Goal: Find contact information: Find contact information

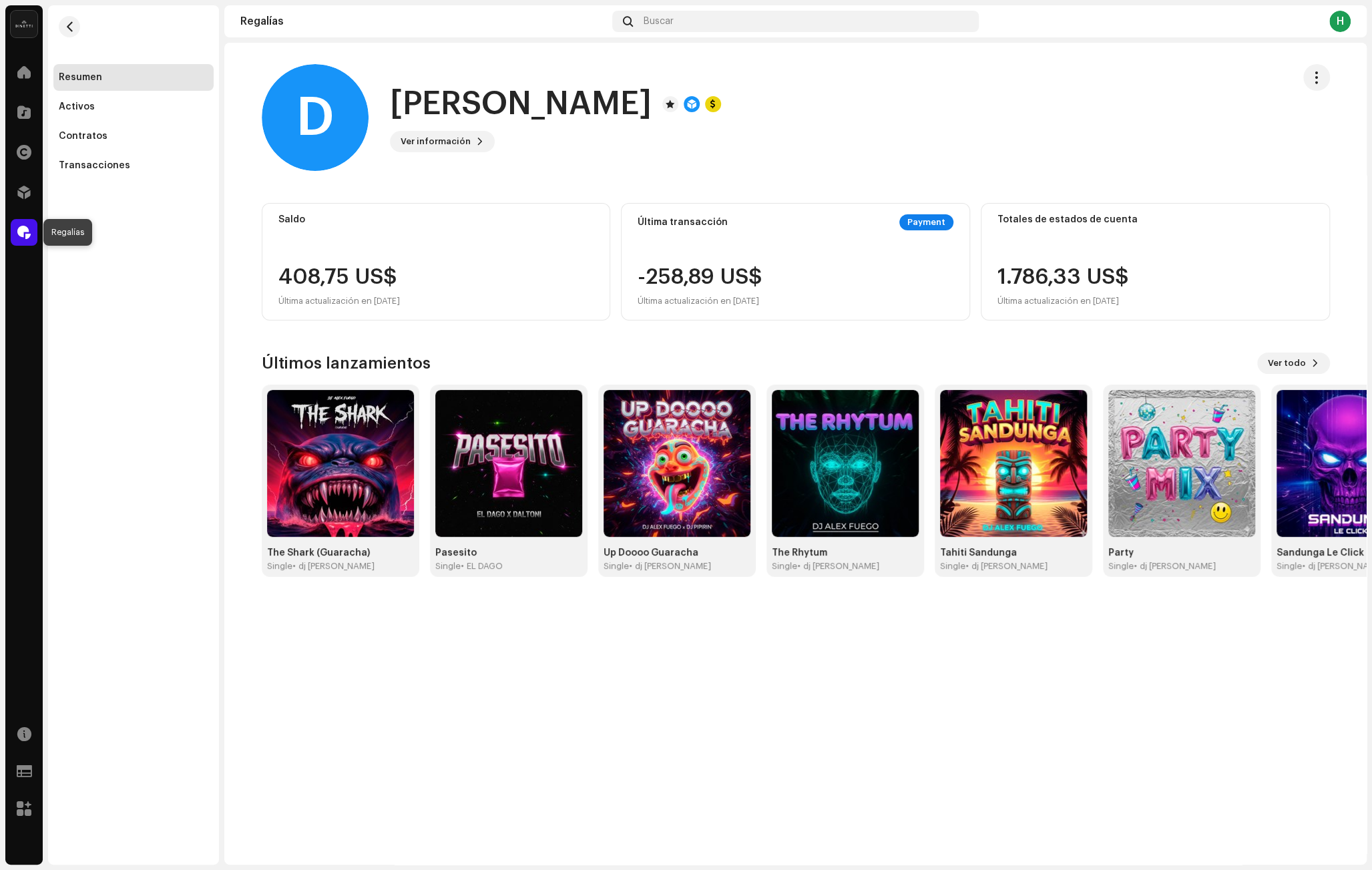
click at [24, 231] on span at bounding box center [24, 232] width 13 height 11
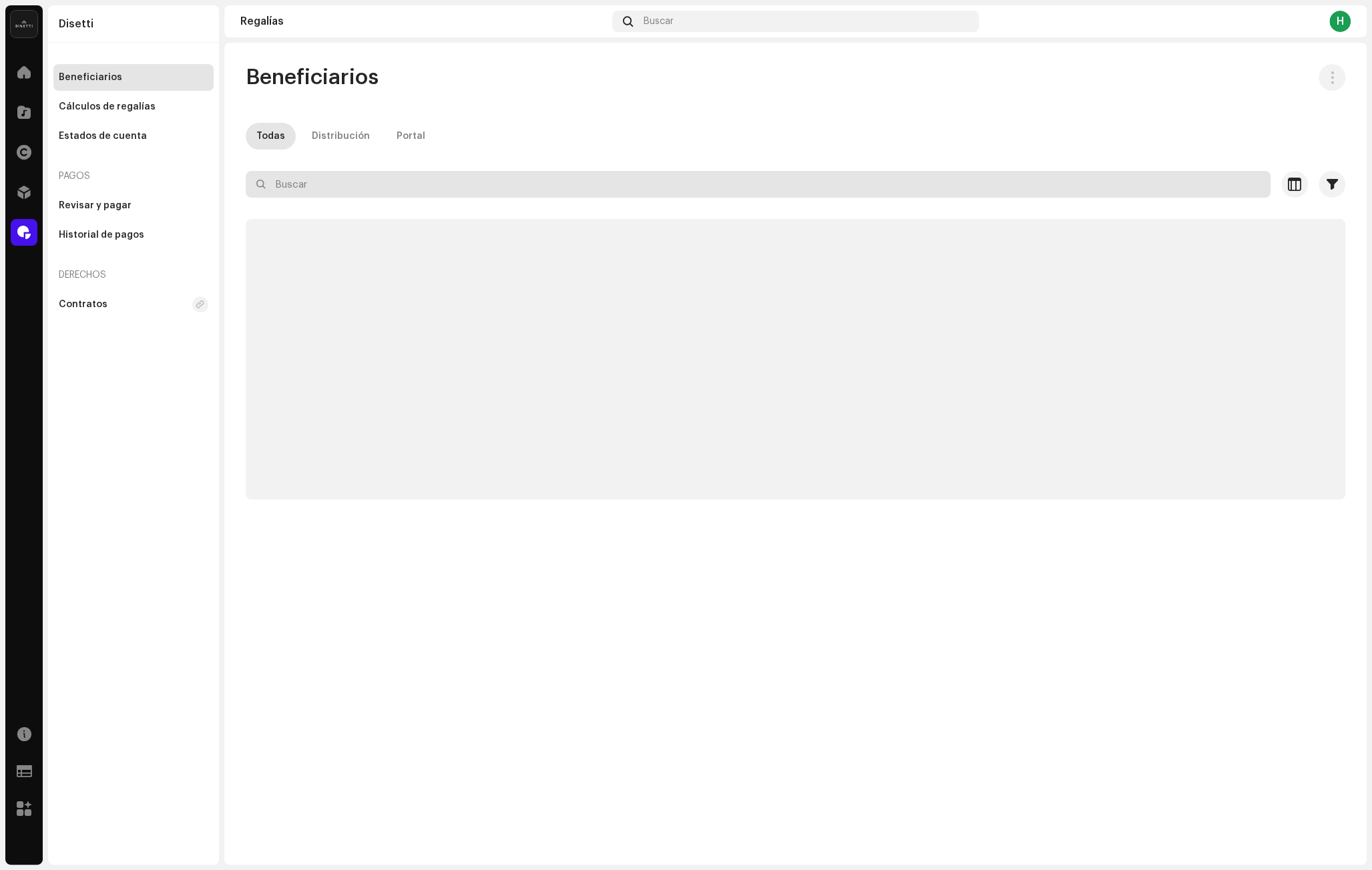
click at [503, 179] on input "text" at bounding box center [759, 184] width 1025 height 27
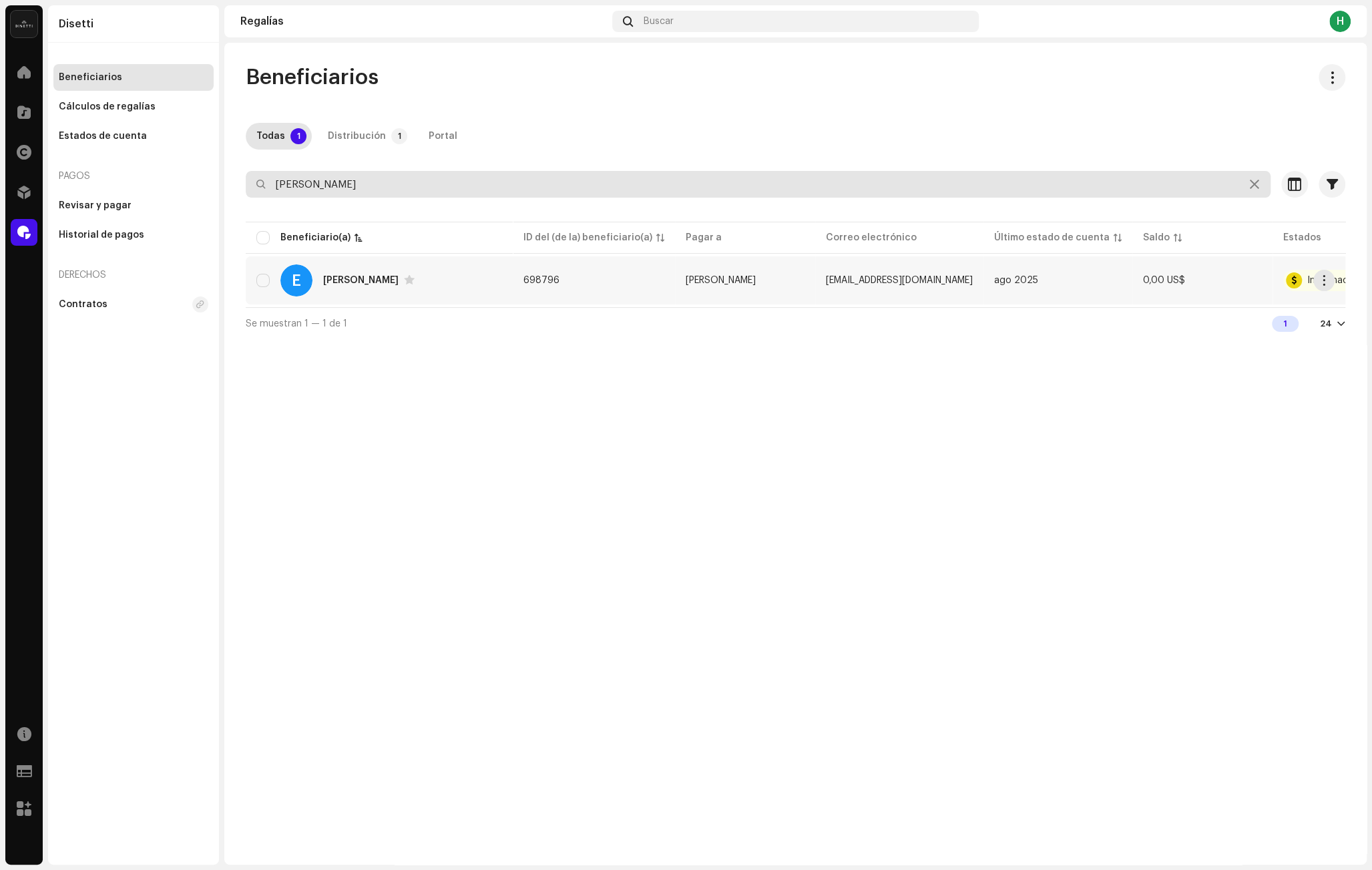
type input "[PERSON_NAME]"
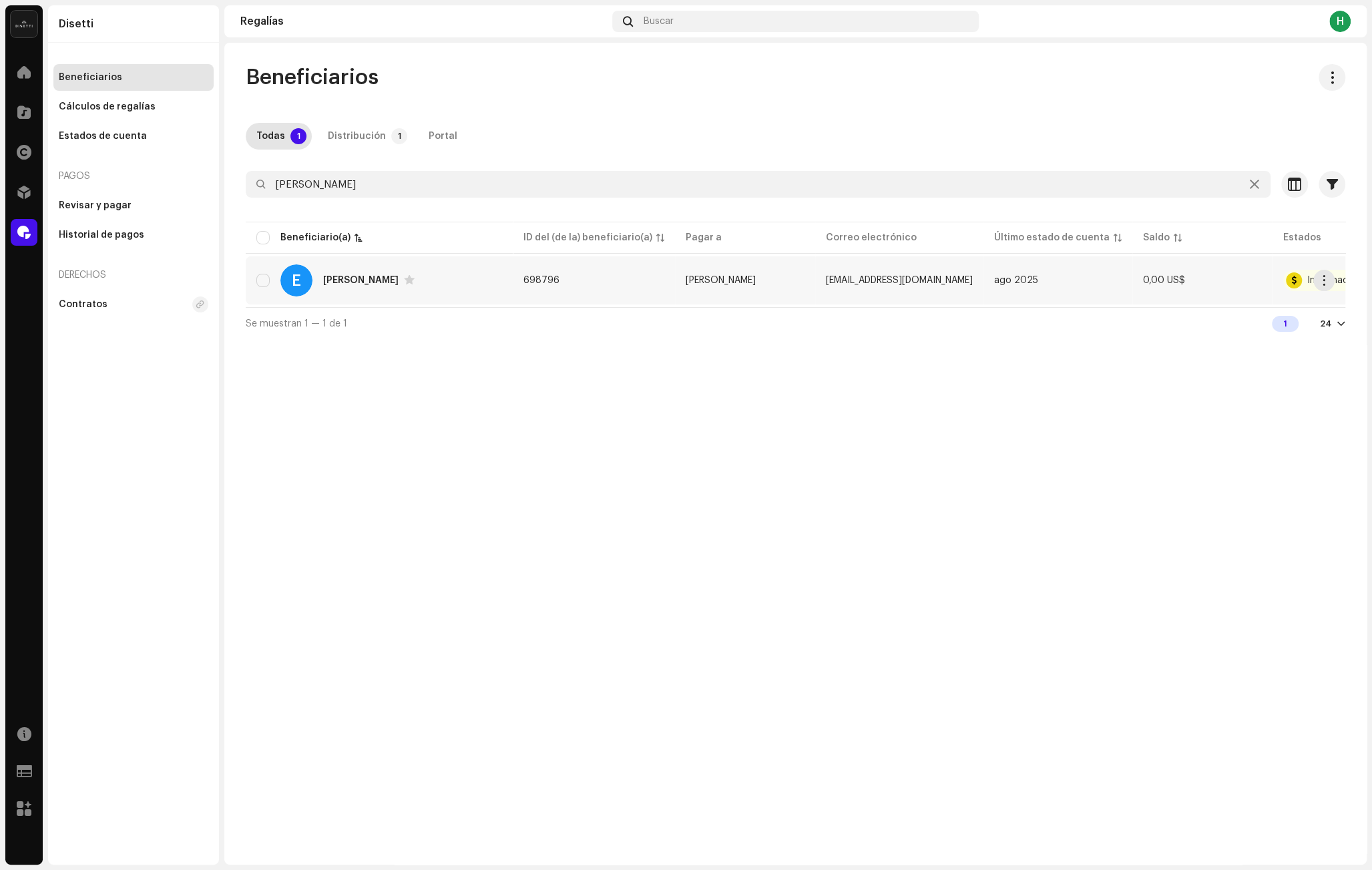
click at [399, 284] on div "E [PERSON_NAME]" at bounding box center [380, 280] width 246 height 32
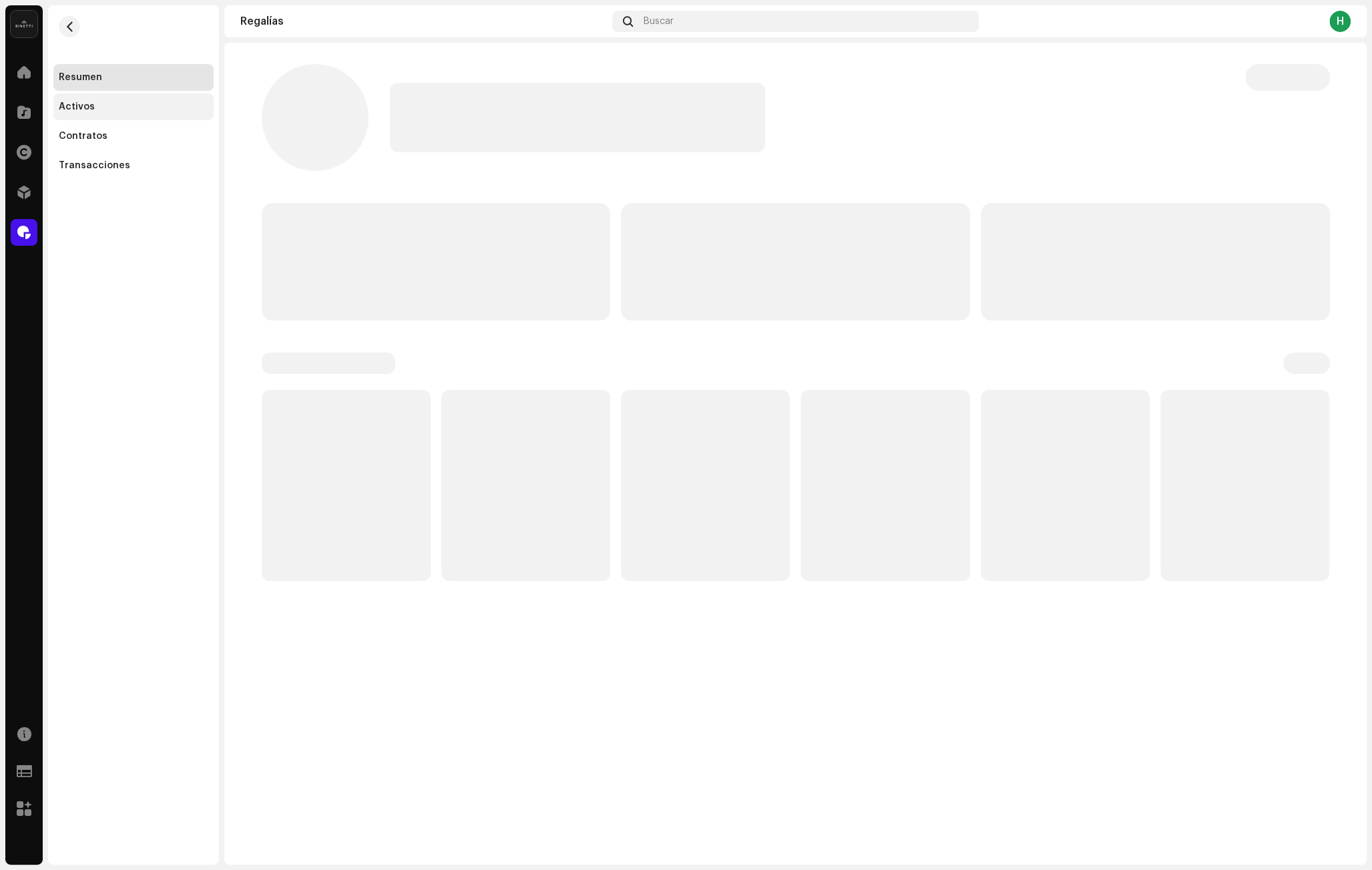
click at [141, 112] on div "Activos" at bounding box center [134, 106] width 160 height 27
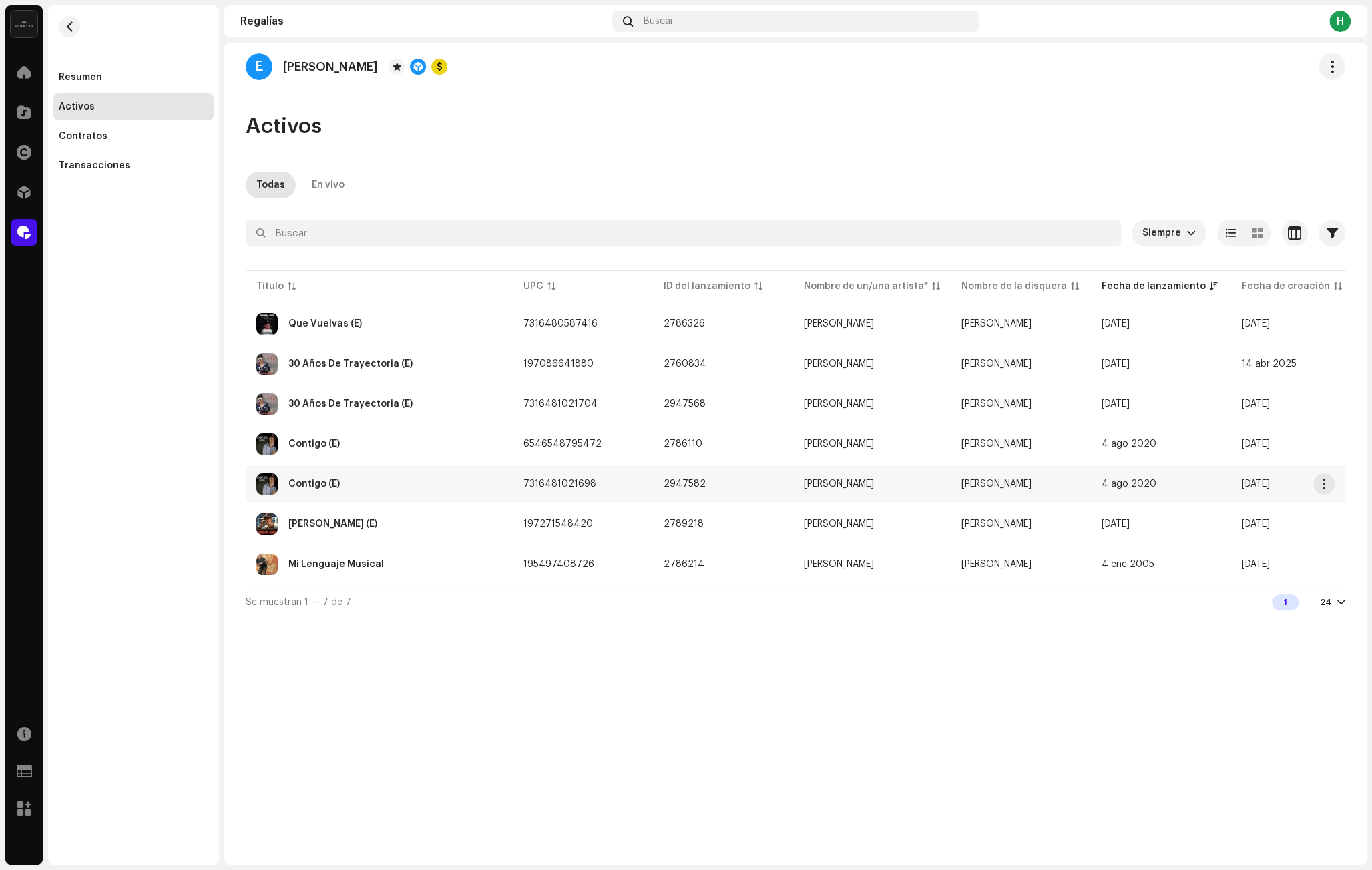
click at [380, 492] on div "Contigo (E)" at bounding box center [380, 484] width 246 height 21
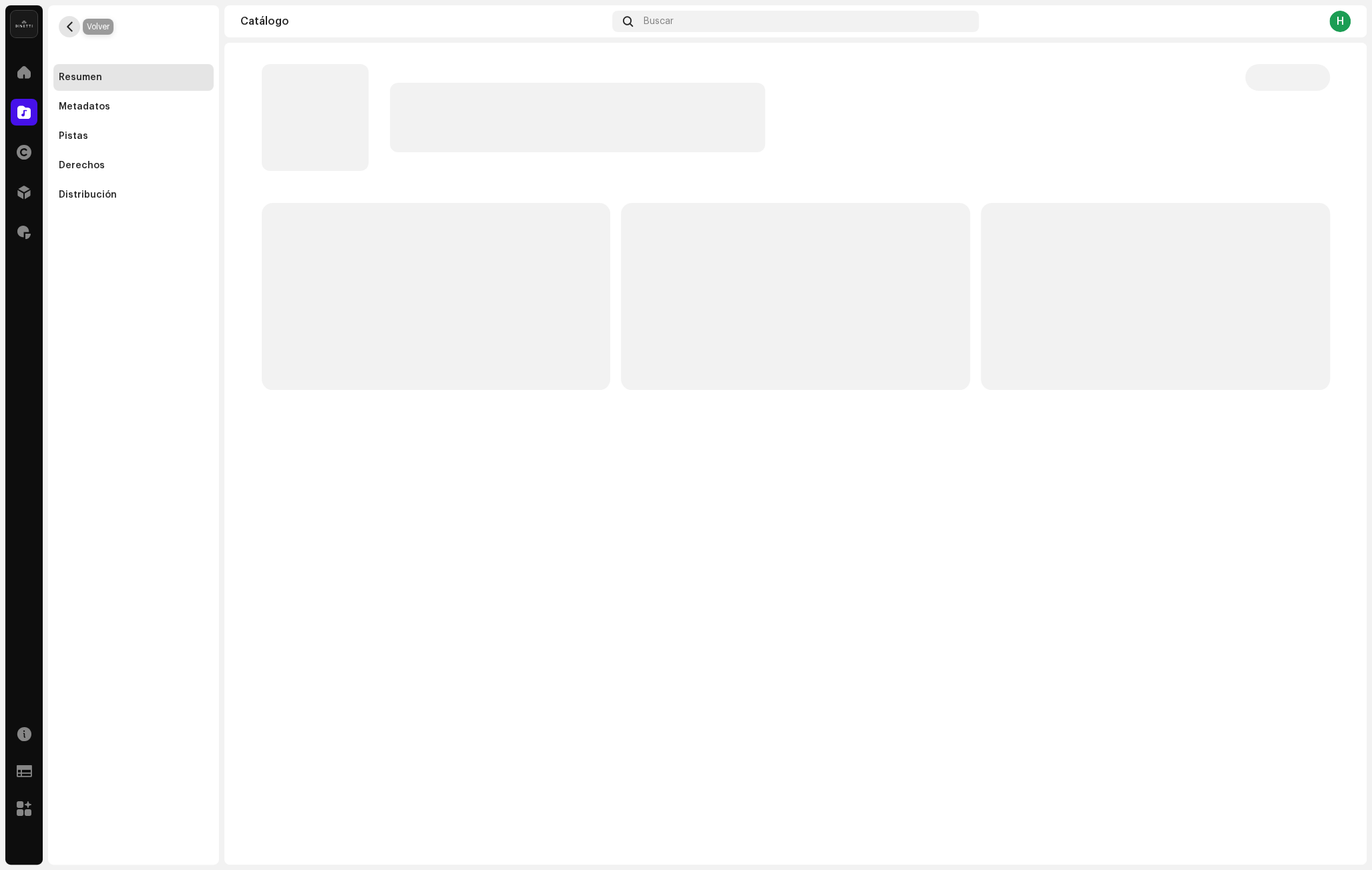
click at [77, 22] on button "button" at bounding box center [70, 27] width 21 height 21
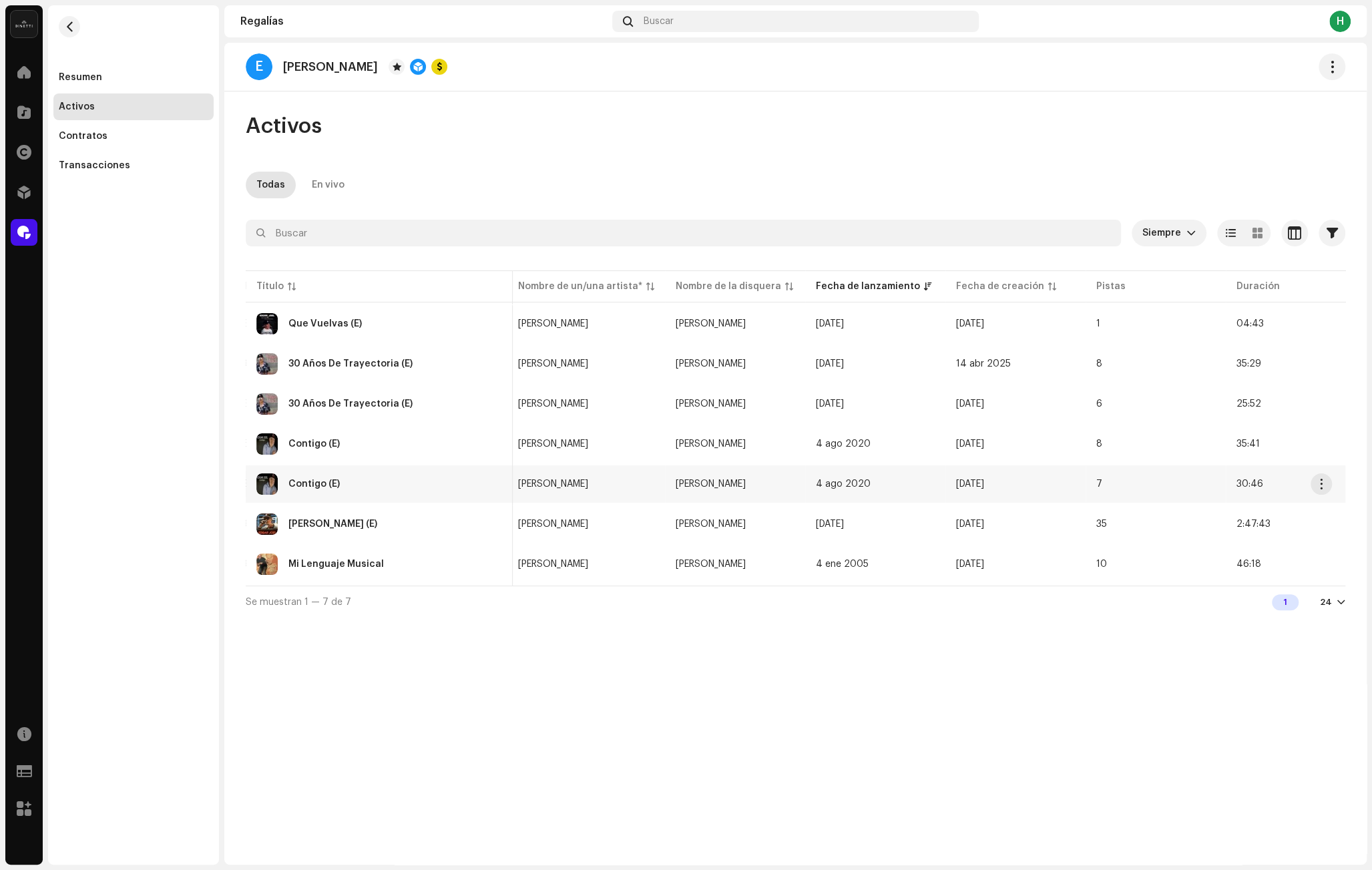
scroll to position [0, 299]
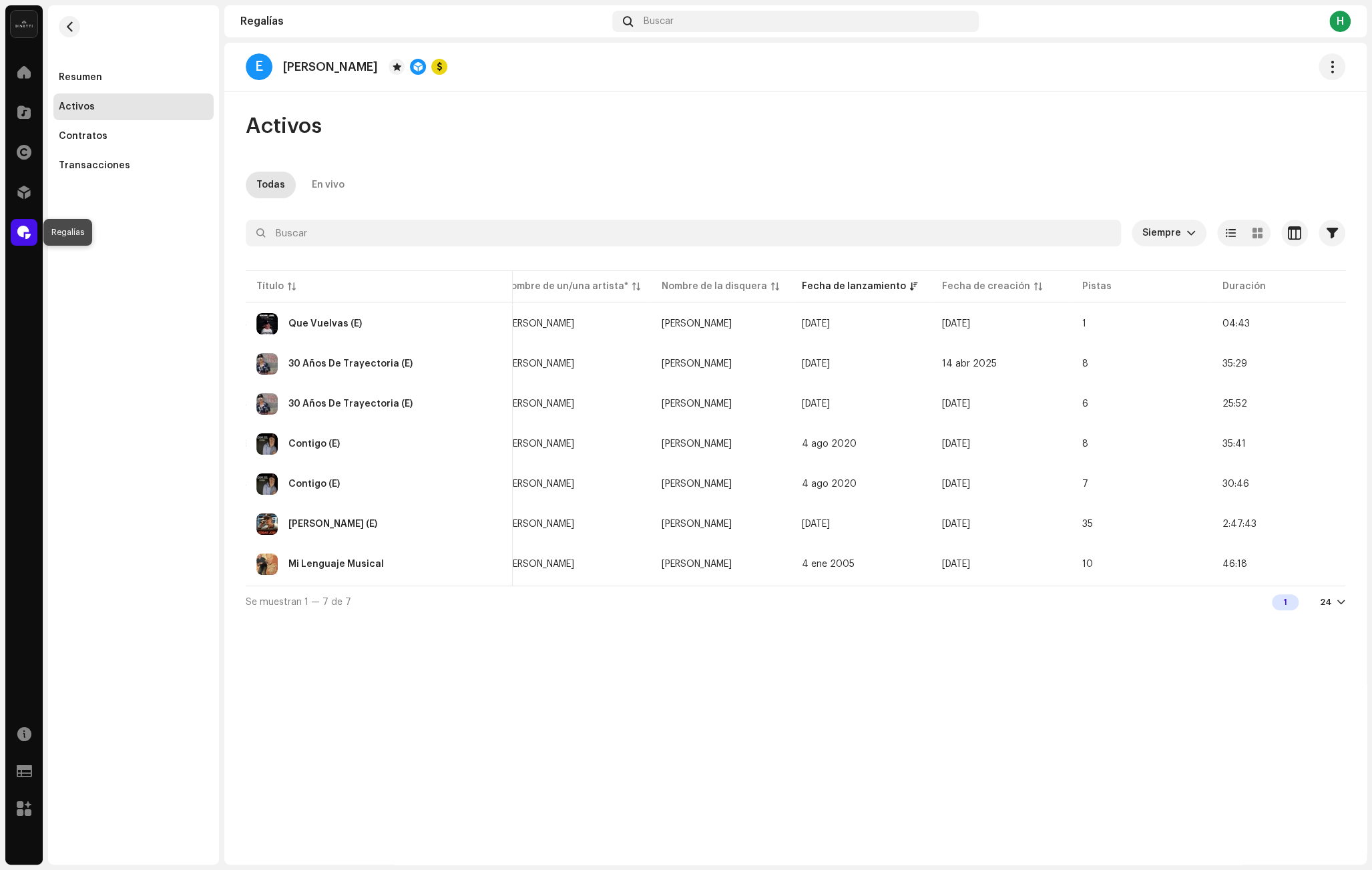
click at [31, 231] on div at bounding box center [24, 232] width 27 height 27
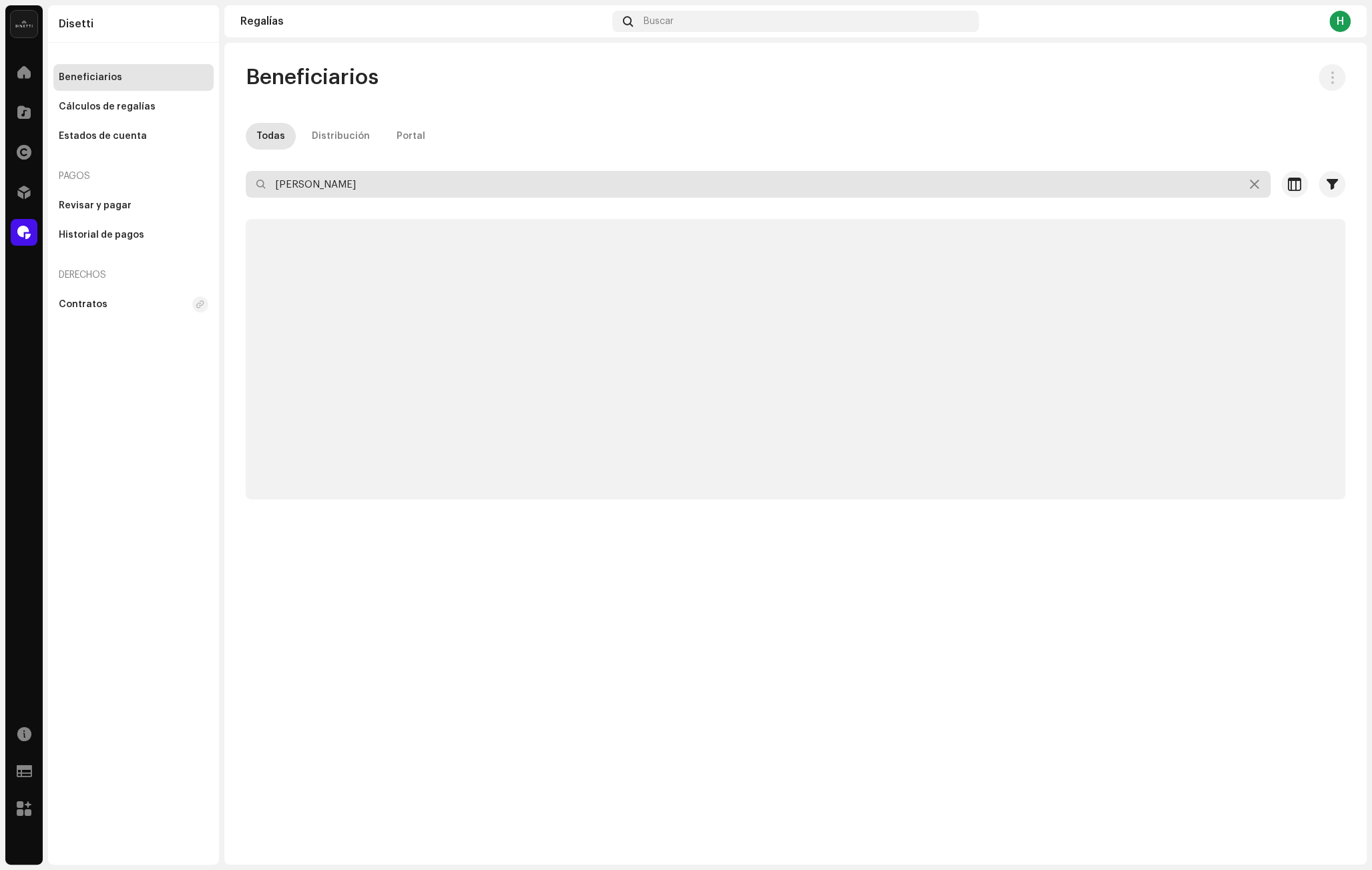
click at [330, 188] on input "[PERSON_NAME]" at bounding box center [759, 184] width 1025 height 27
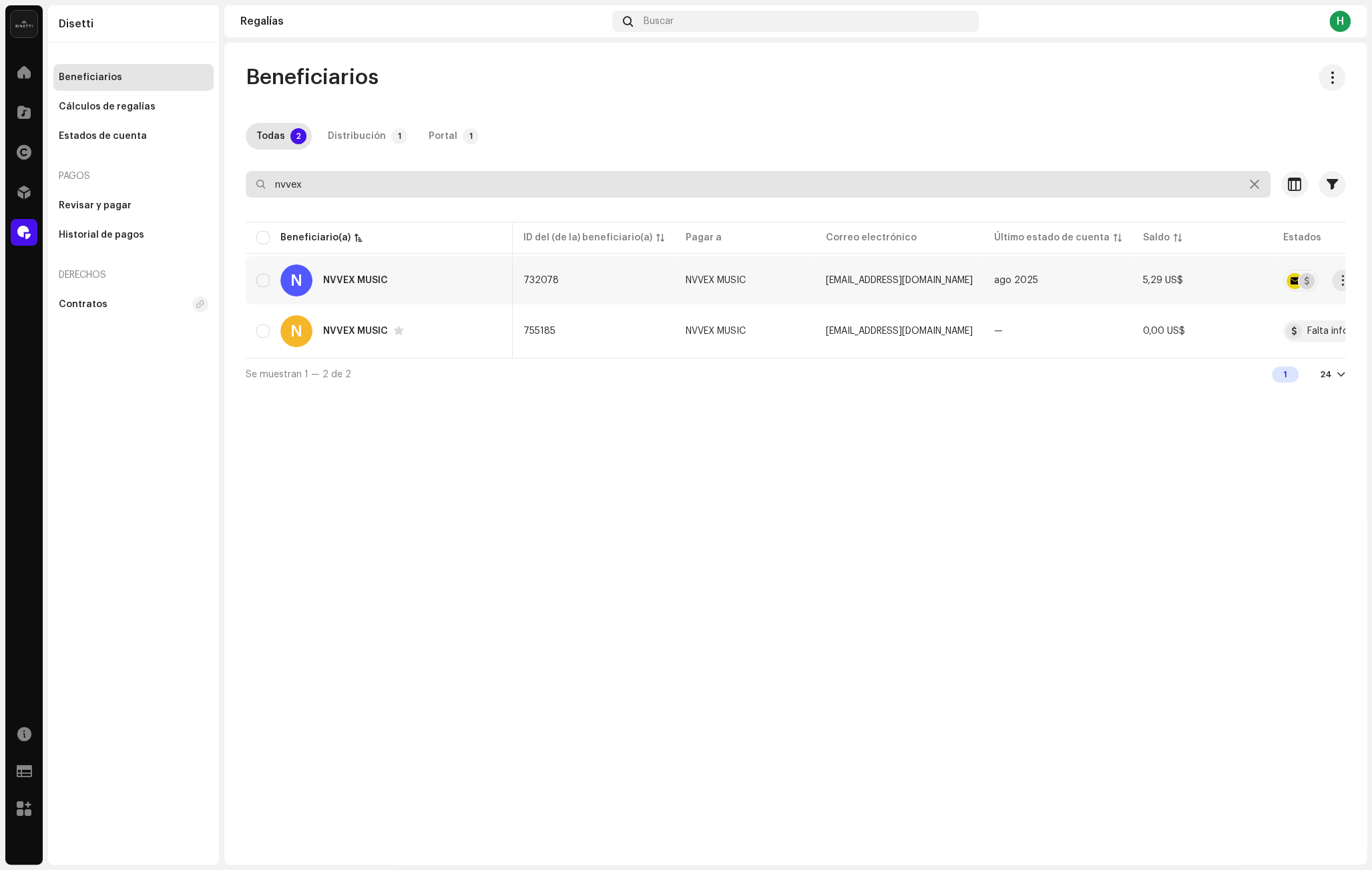
scroll to position [0, 56]
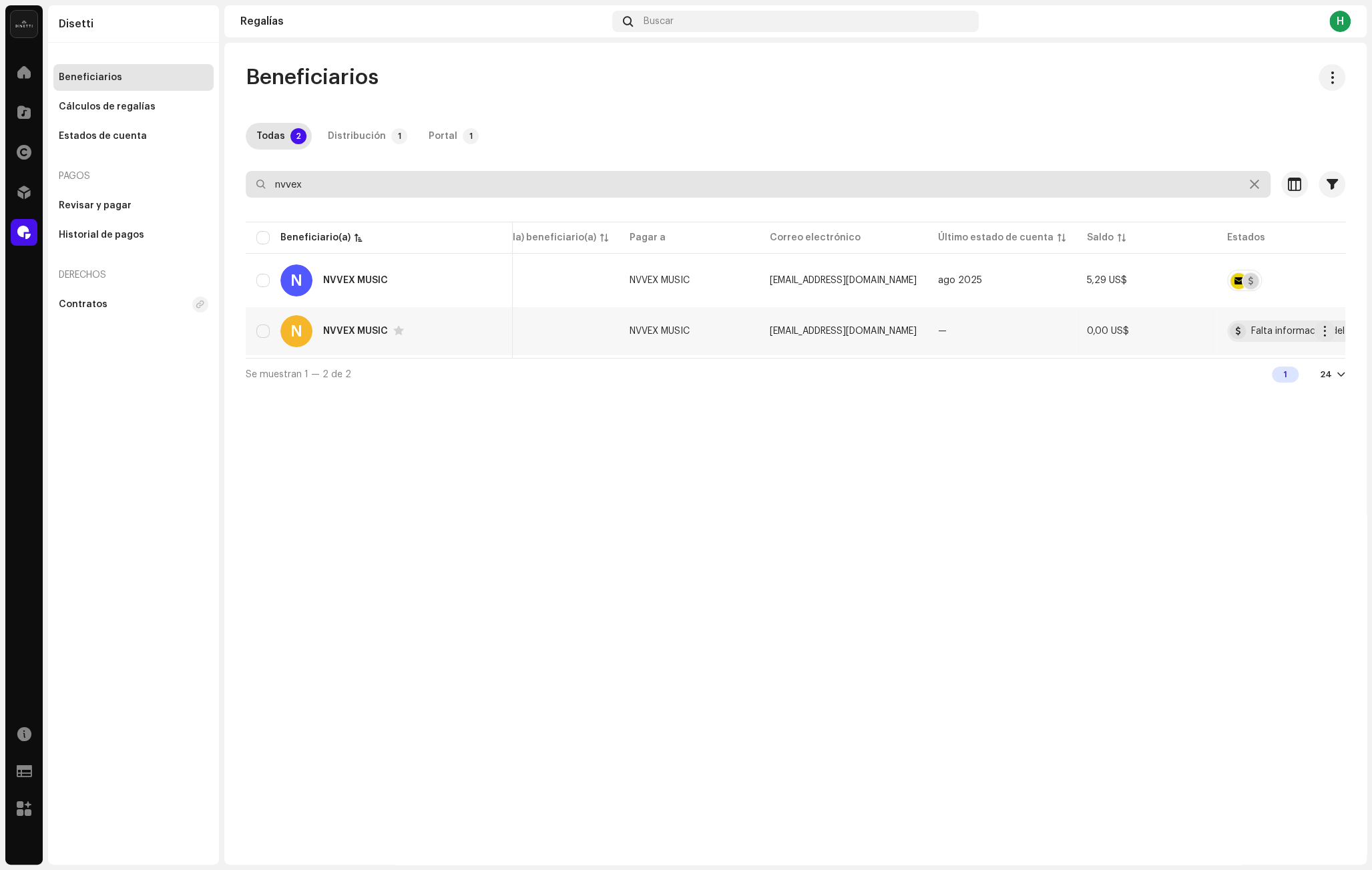
type input "nvvex"
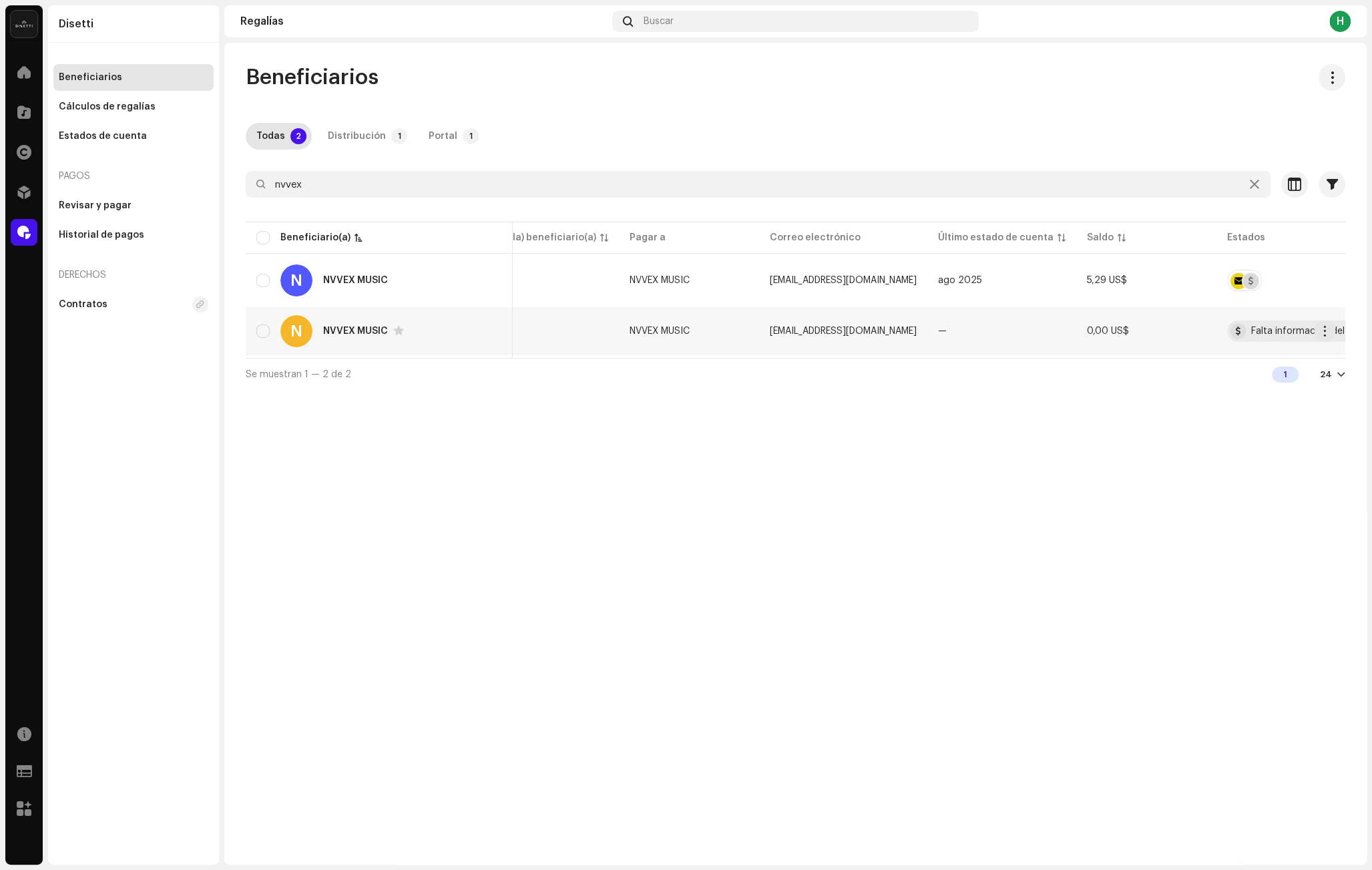
click at [954, 331] on td "—" at bounding box center [1001, 331] width 149 height 48
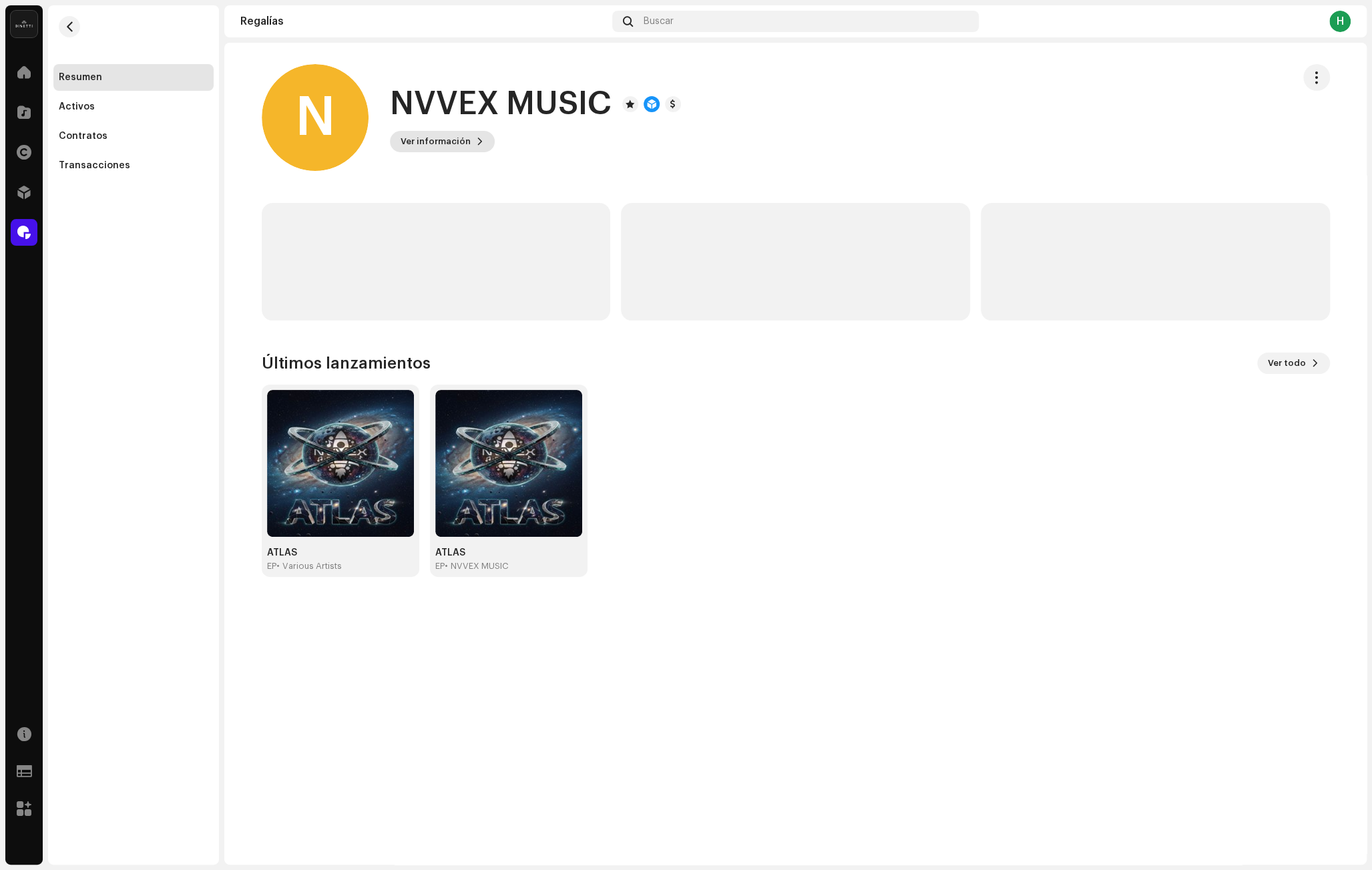
click at [451, 144] on span "Ver información" at bounding box center [435, 141] width 70 height 27
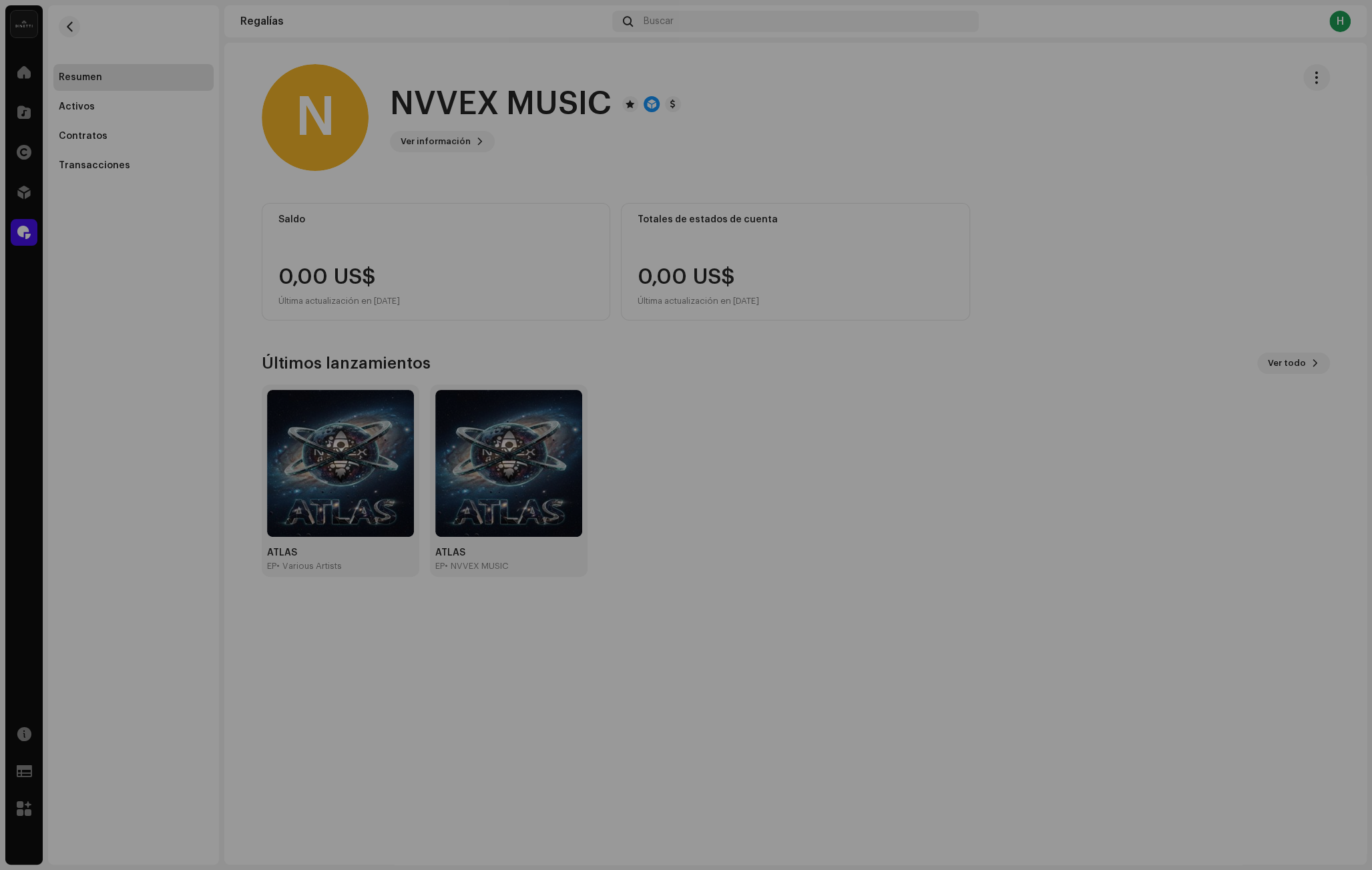
click at [541, 192] on div "N NVVEX MUSIC 755185 Tipo Beneficiario(a) de la distribución Pagar a nombre de …" at bounding box center [686, 435] width 1372 height 870
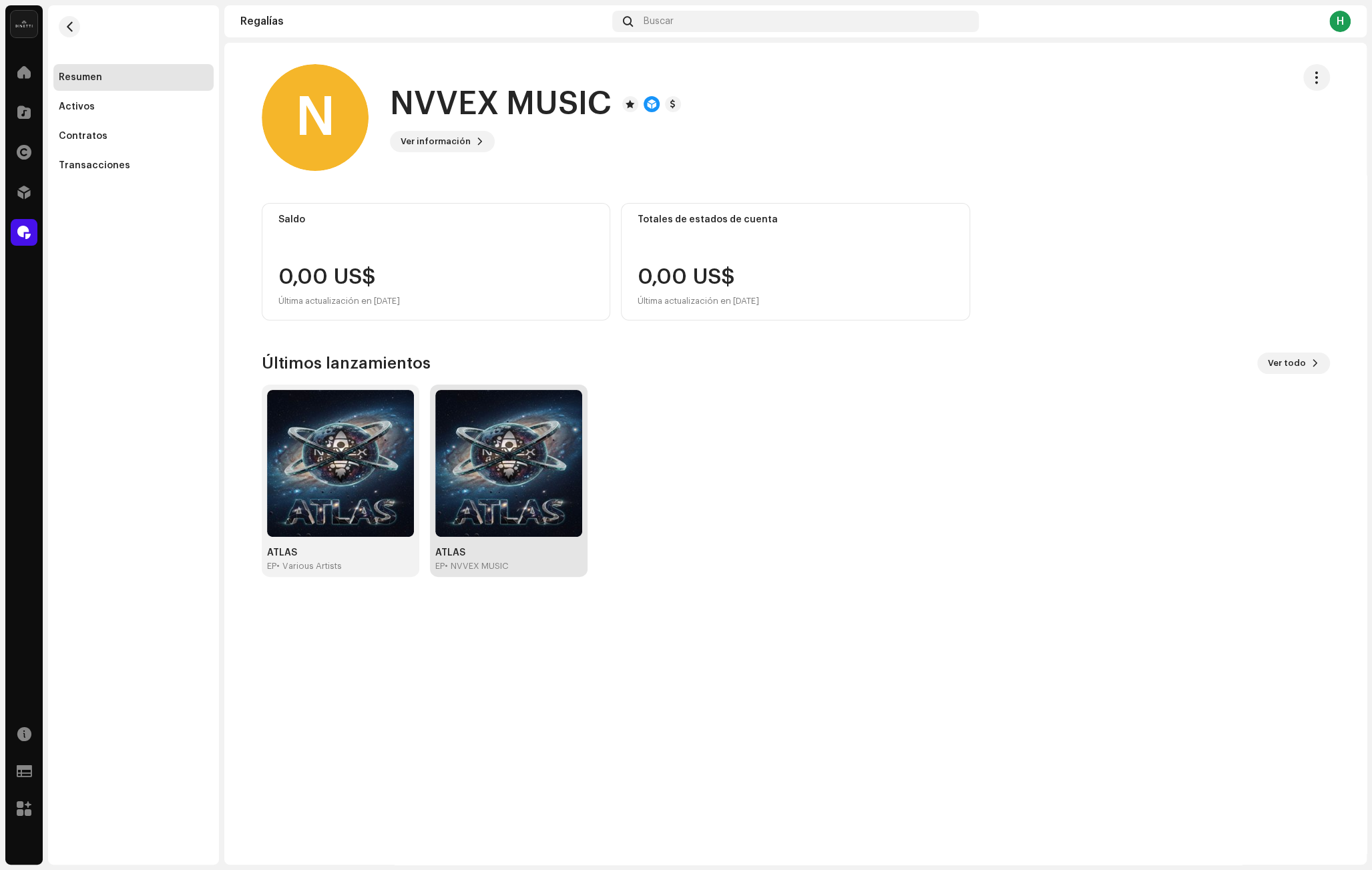
click at [509, 514] on img at bounding box center [509, 464] width 147 height 147
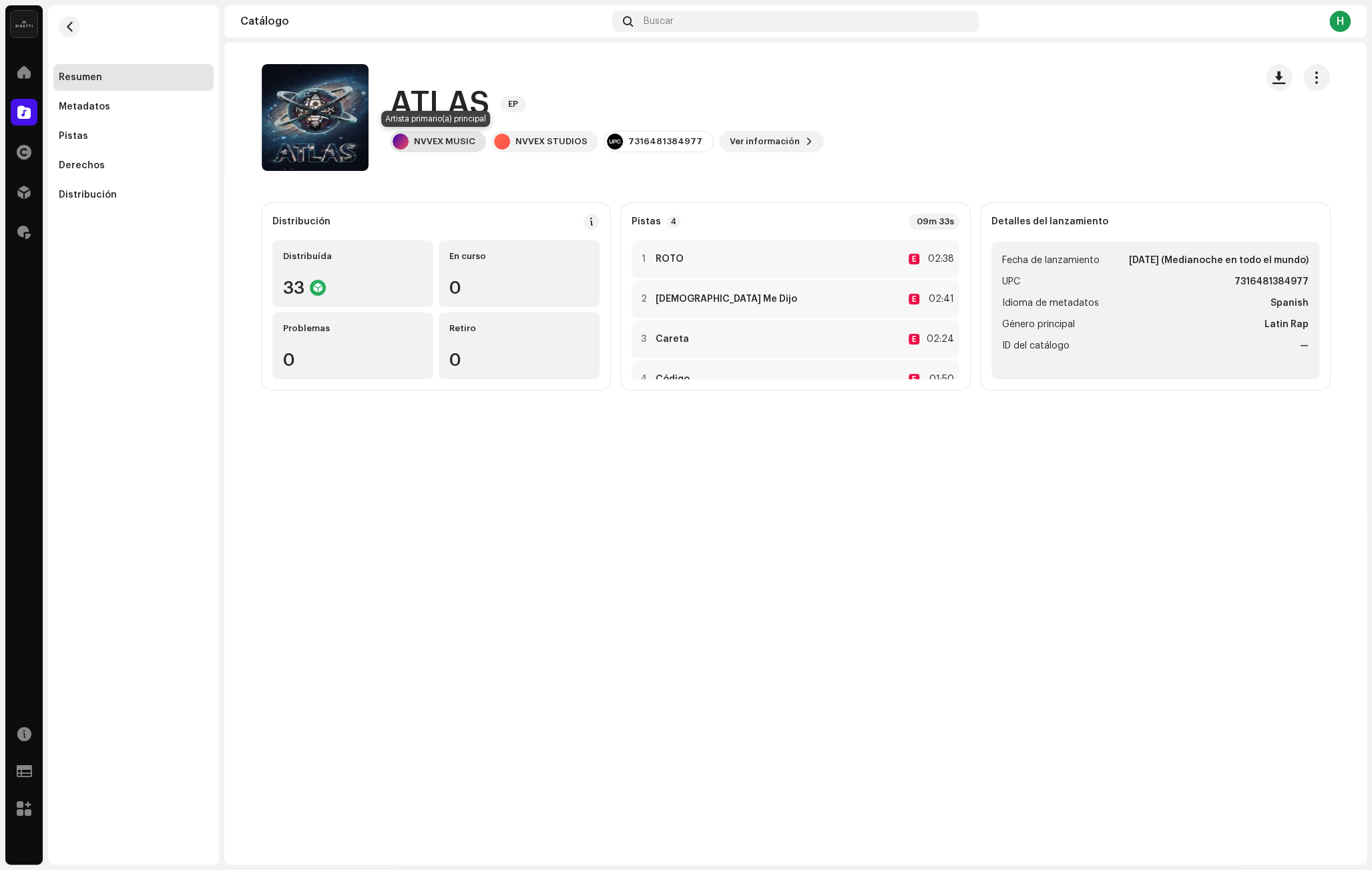
click at [448, 144] on div "NVVEX MUSIC" at bounding box center [445, 141] width 61 height 11
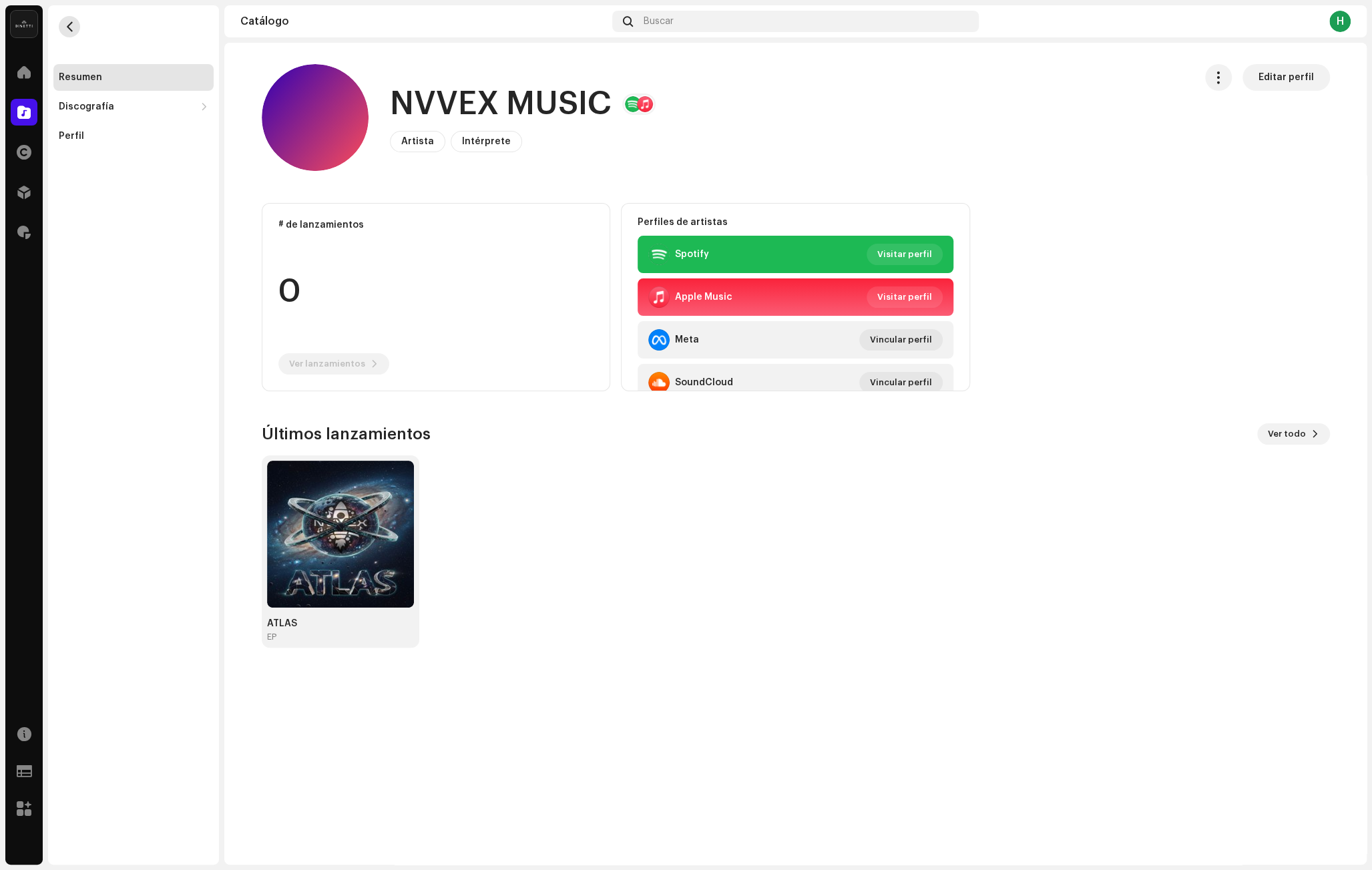
click at [65, 23] on span "button" at bounding box center [70, 27] width 10 height 11
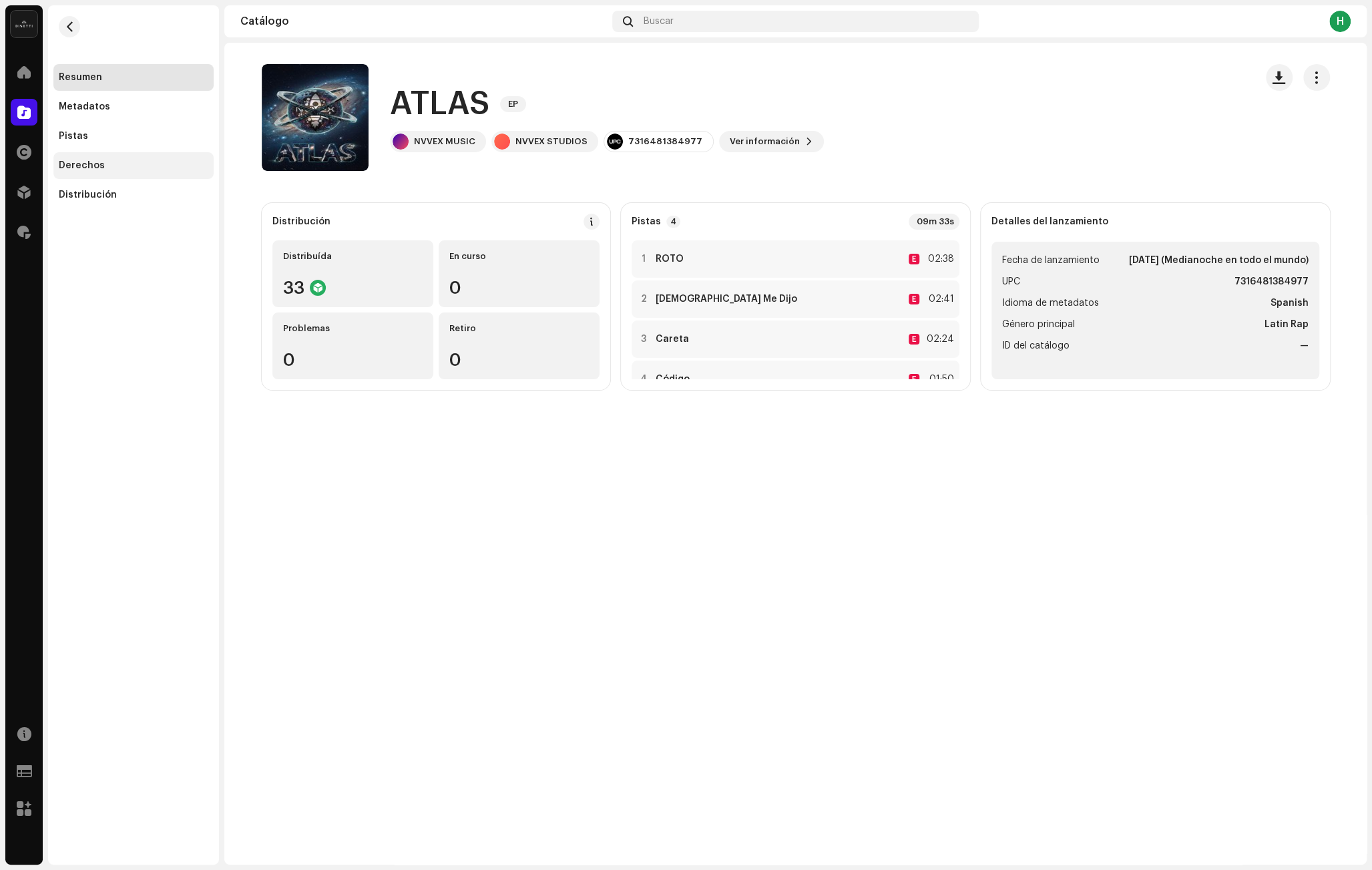
click at [89, 163] on div "Derechos" at bounding box center [82, 166] width 46 height 11
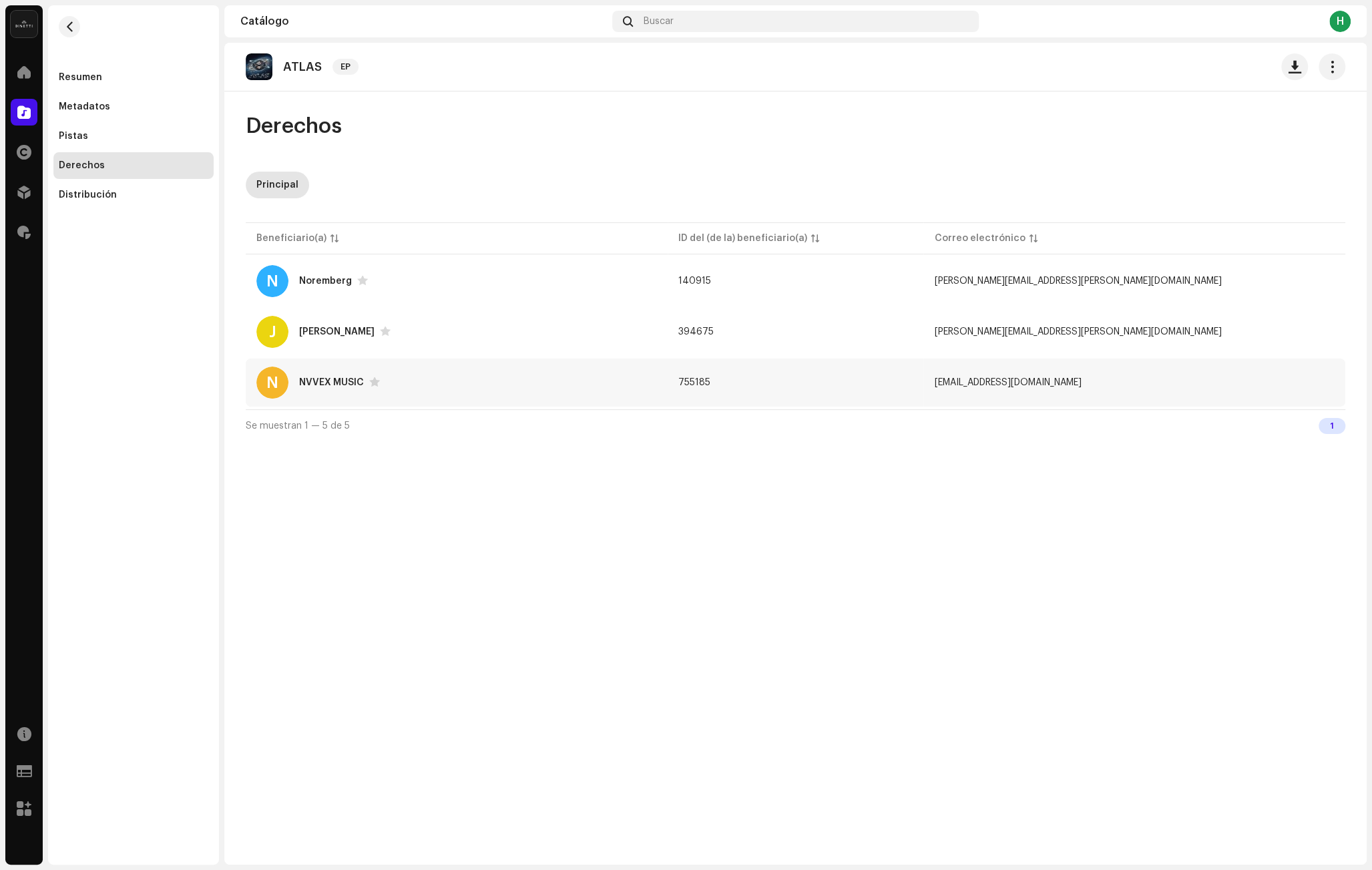
click at [504, 382] on div "N NVVEX MUSIC" at bounding box center [457, 383] width 400 height 32
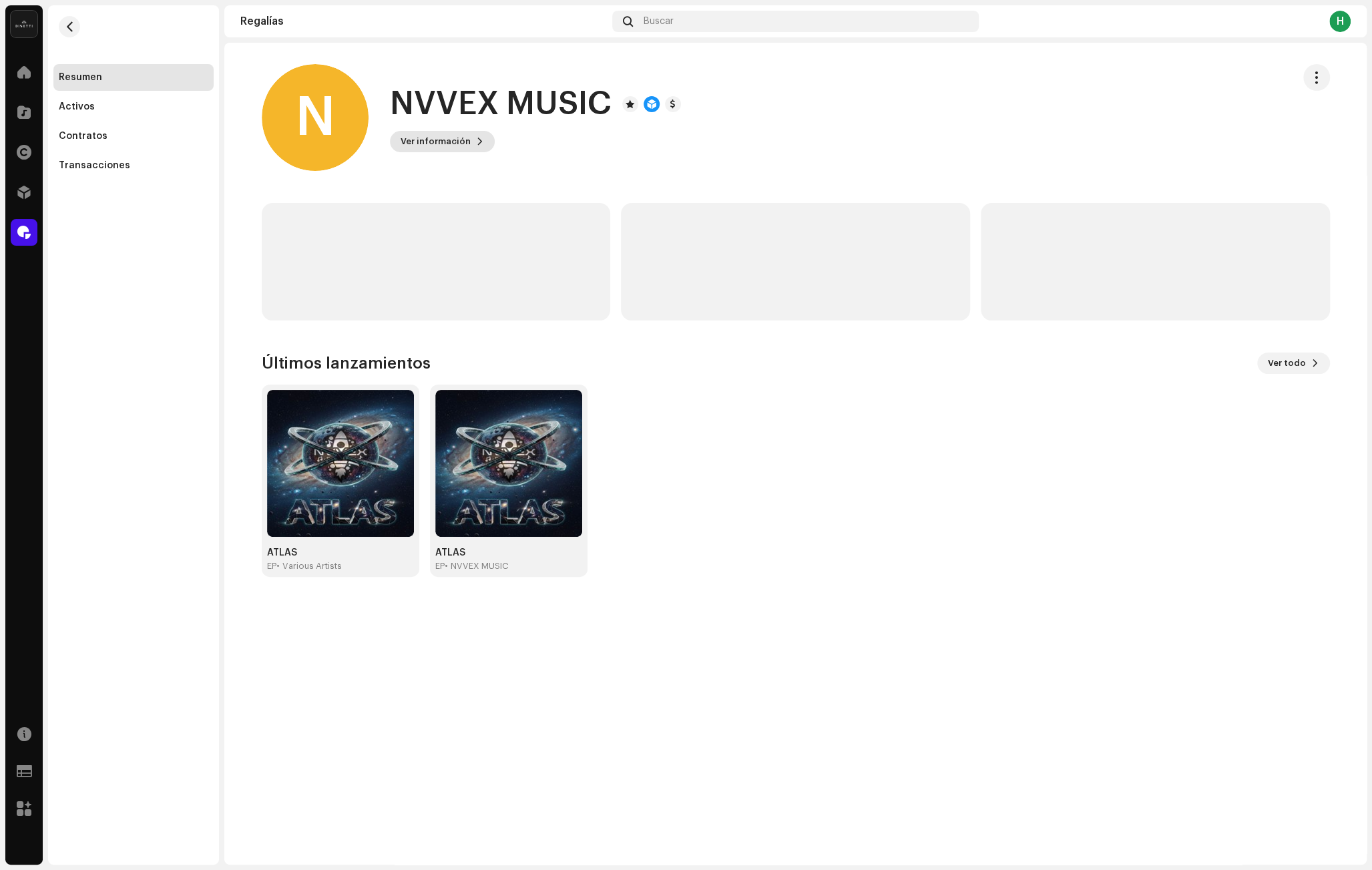
click at [426, 141] on span "Ver información" at bounding box center [435, 141] width 70 height 27
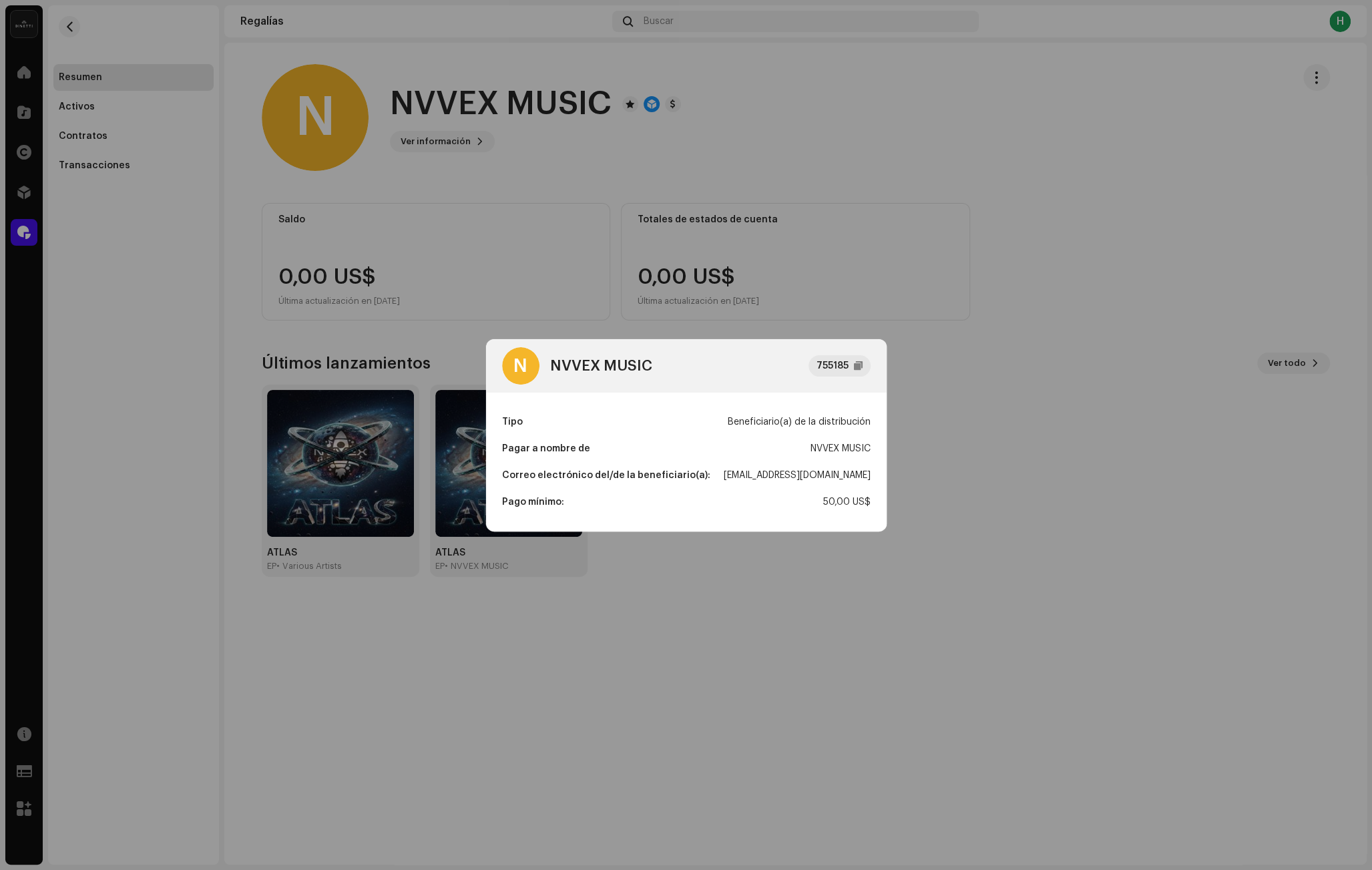
click at [786, 484] on div "[EMAIL_ADDRESS][DOMAIN_NAME]" at bounding box center [798, 475] width 147 height 27
click at [792, 476] on div "[EMAIL_ADDRESS][DOMAIN_NAME]" at bounding box center [798, 475] width 147 height 27
copy div "[EMAIL_ADDRESS][DOMAIN_NAME]"
